Goal: Information Seeking & Learning: Compare options

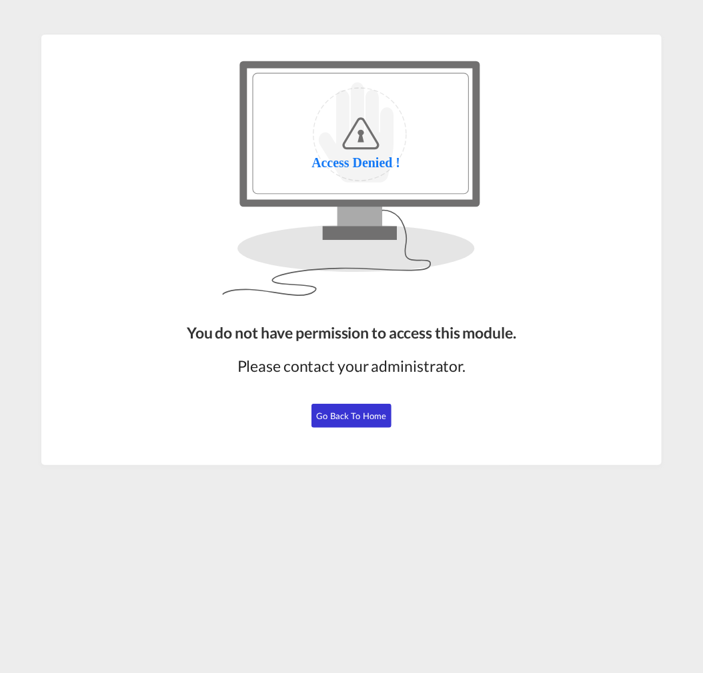
click at [361, 421] on span "Go Back to Home" at bounding box center [352, 416] width 70 height 11
